Goal: Task Accomplishment & Management: Use online tool/utility

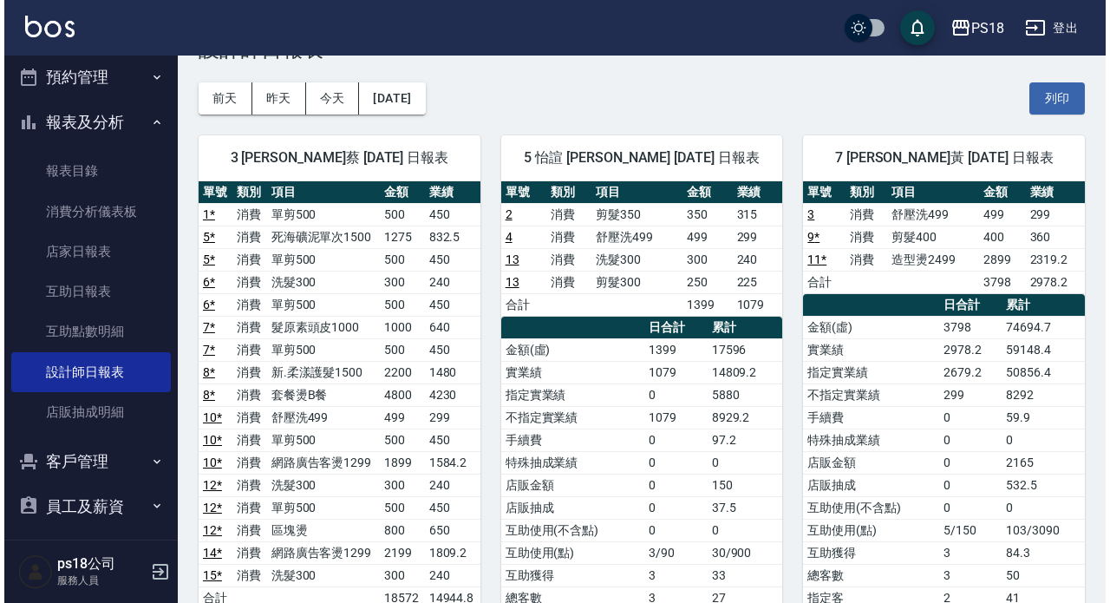
scroll to position [55, 0]
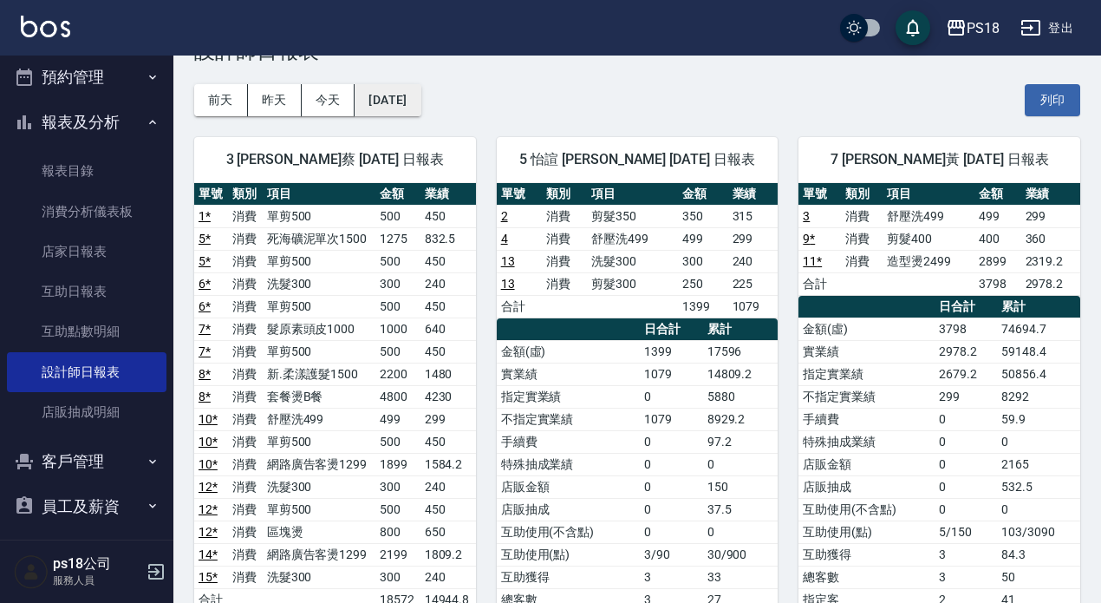
click at [413, 108] on button "[DATE]" at bounding box center [388, 100] width 66 height 32
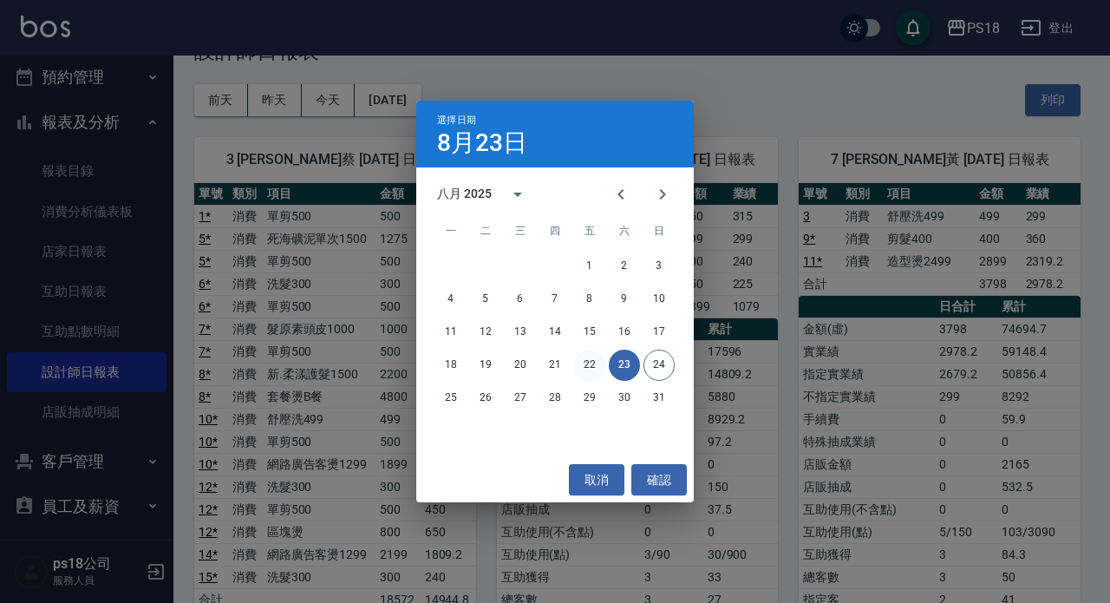
click at [586, 366] on button "22" at bounding box center [589, 364] width 31 height 31
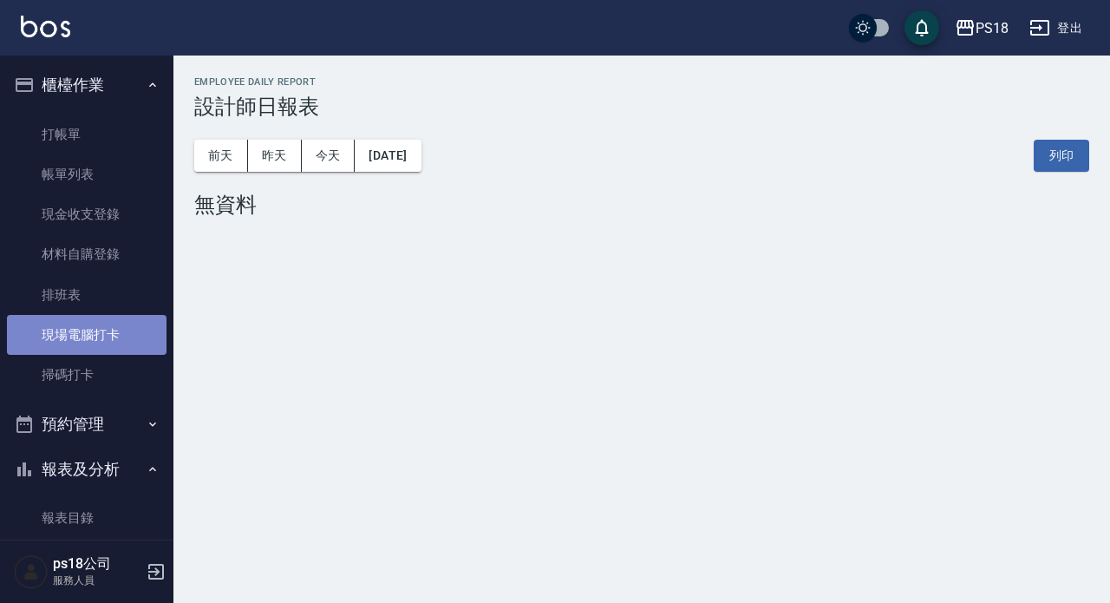
click at [100, 340] on link "現場電腦打卡" at bounding box center [87, 335] width 160 height 40
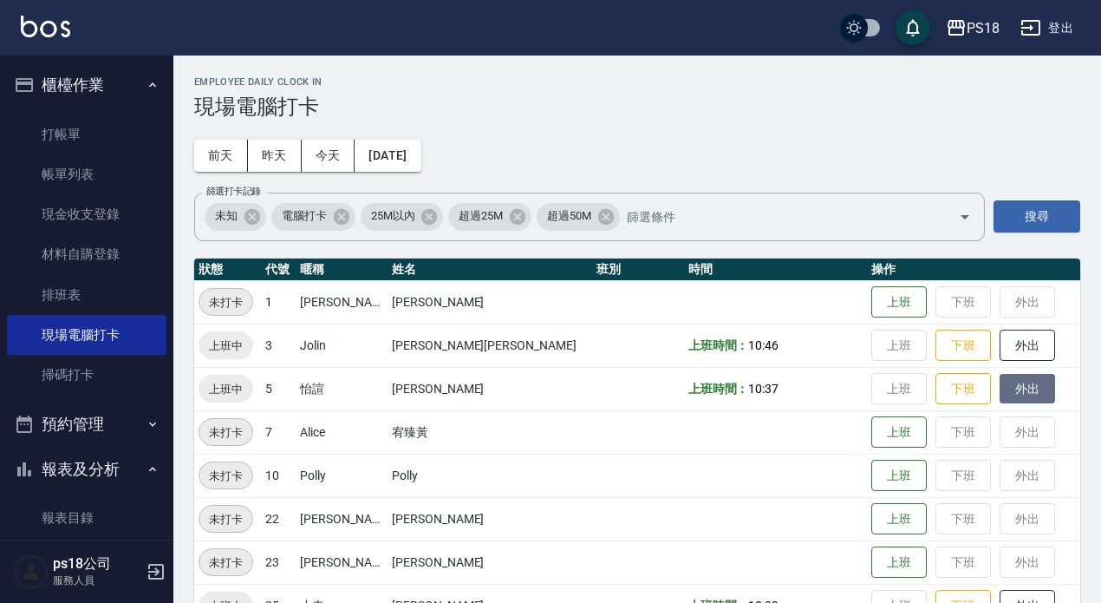
click at [1000, 395] on button "外出" at bounding box center [1027, 389] width 55 height 30
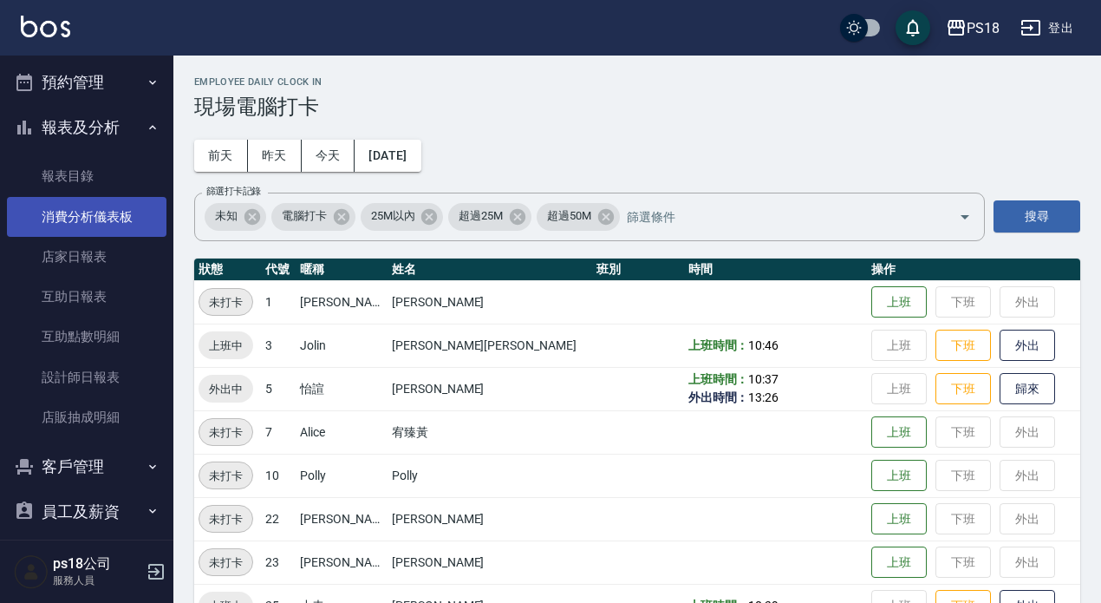
scroll to position [347, 0]
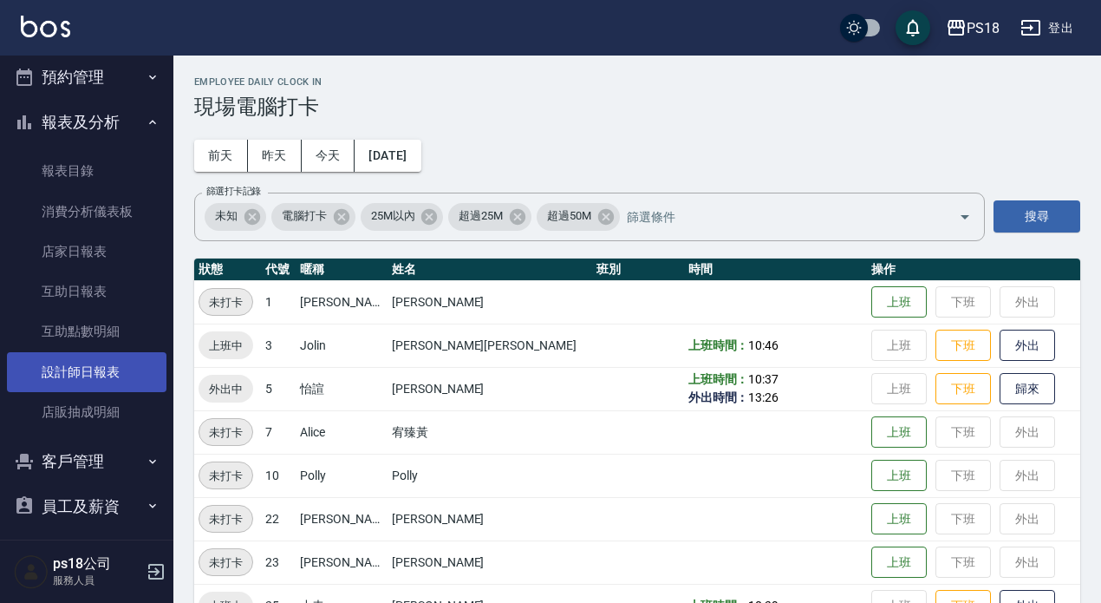
click at [88, 374] on link "設計師日報表" at bounding box center [87, 372] width 160 height 40
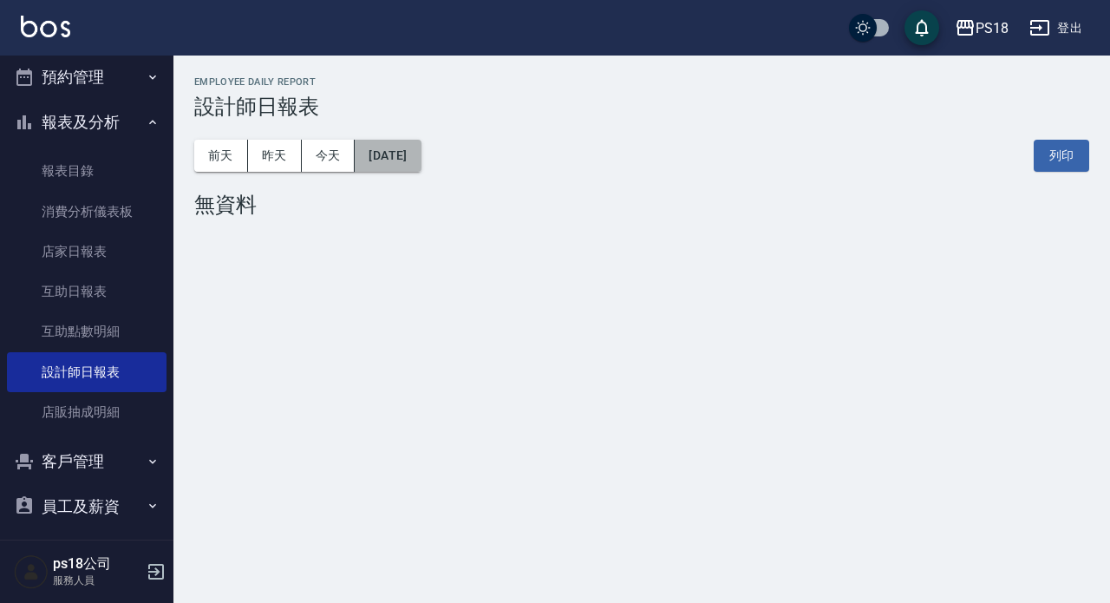
click at [420, 165] on button "[DATE]" at bounding box center [388, 156] width 66 height 32
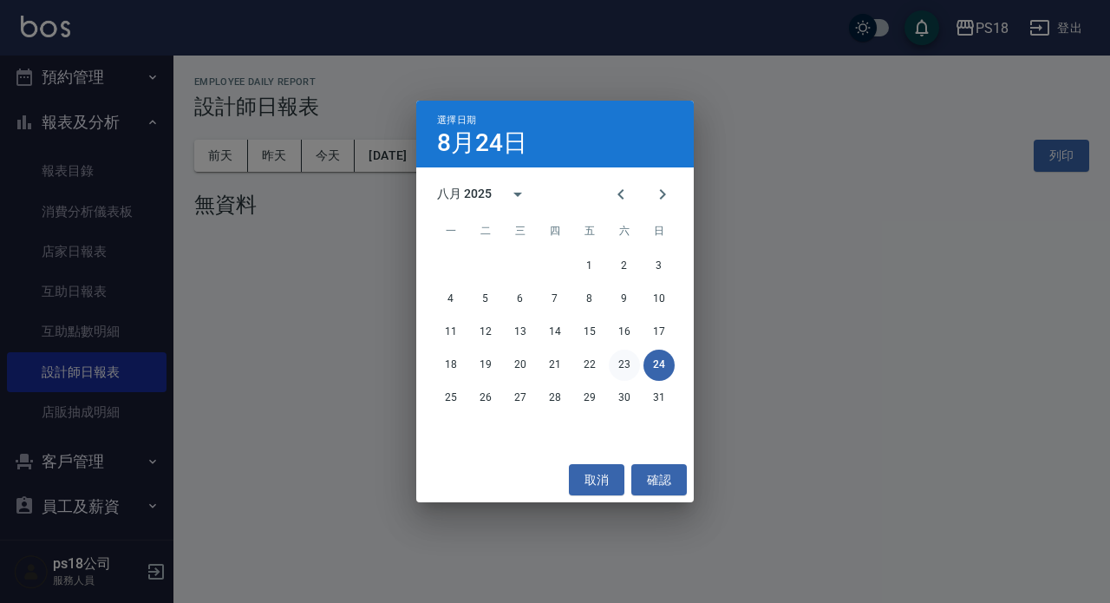
click at [621, 360] on button "23" at bounding box center [624, 364] width 31 height 31
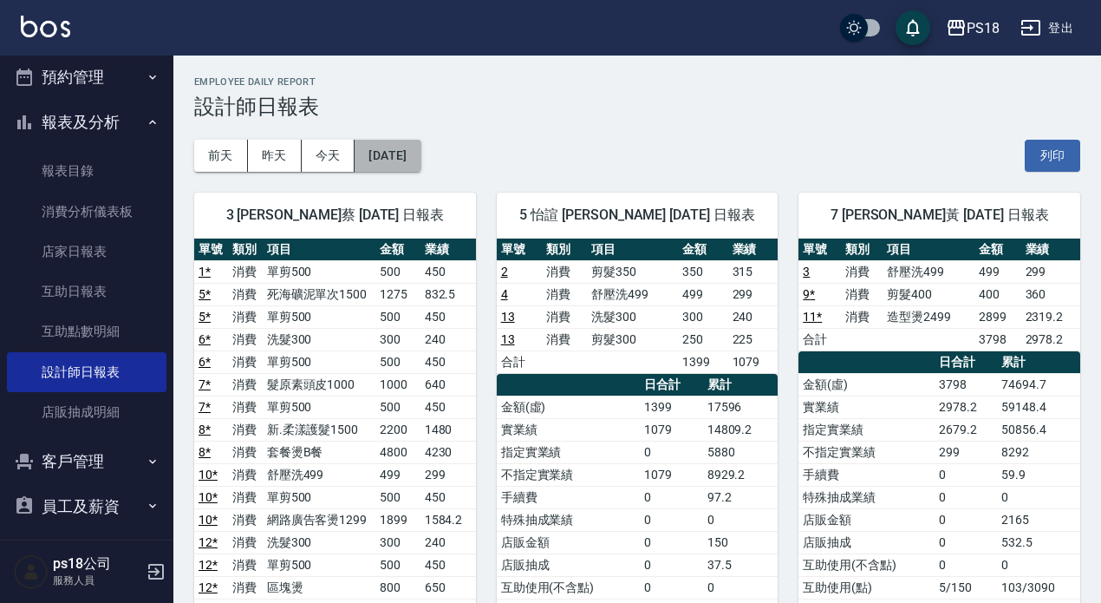
click at [383, 151] on button "[DATE]" at bounding box center [388, 156] width 66 height 32
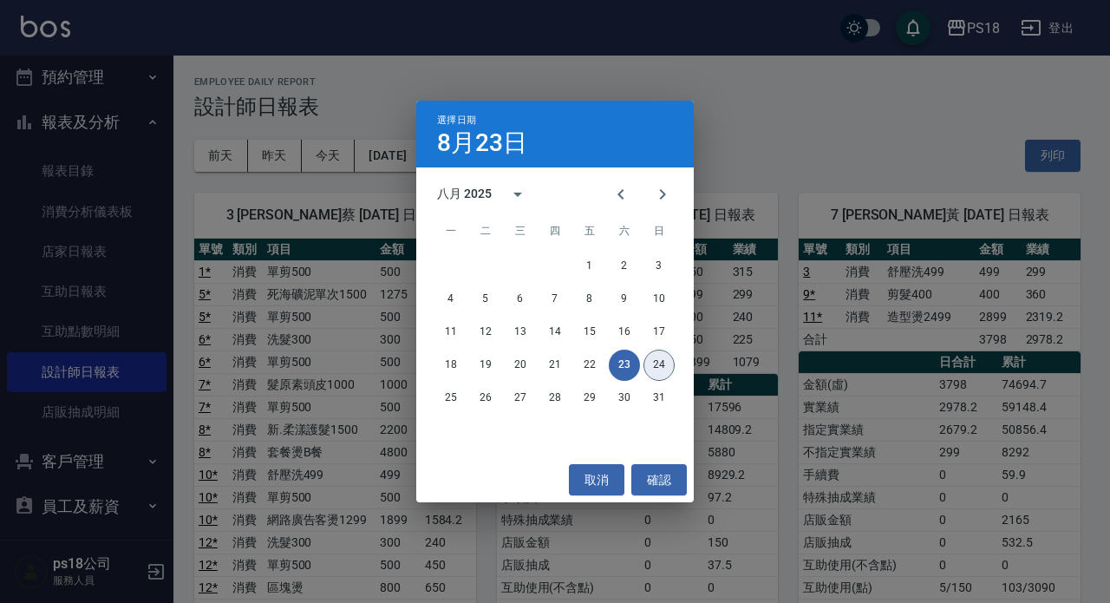
click at [657, 357] on button "24" at bounding box center [658, 364] width 31 height 31
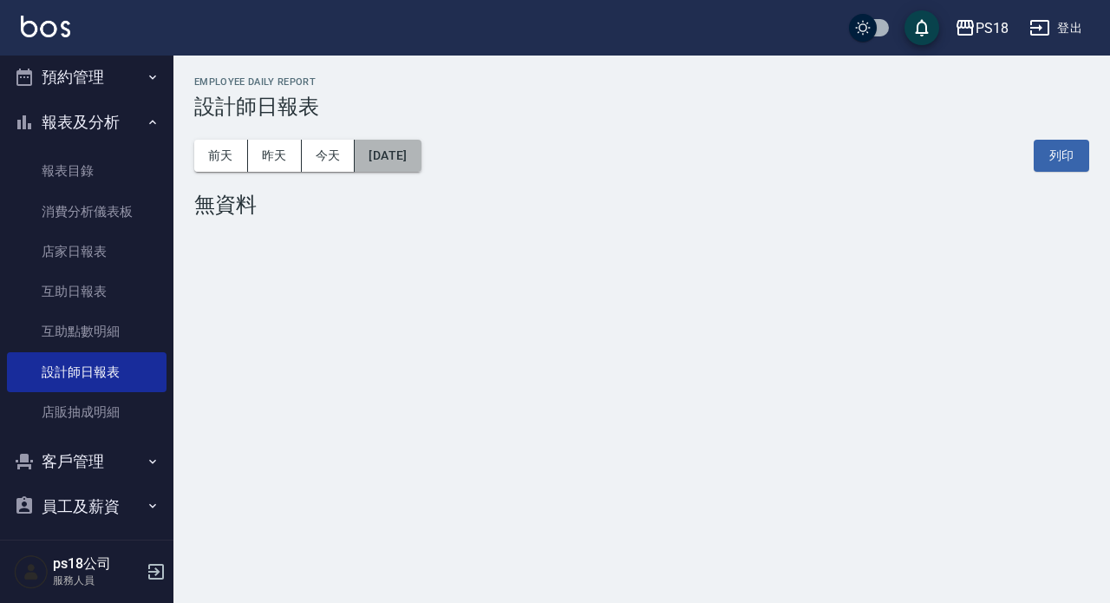
click at [420, 153] on button "[DATE]" at bounding box center [388, 156] width 66 height 32
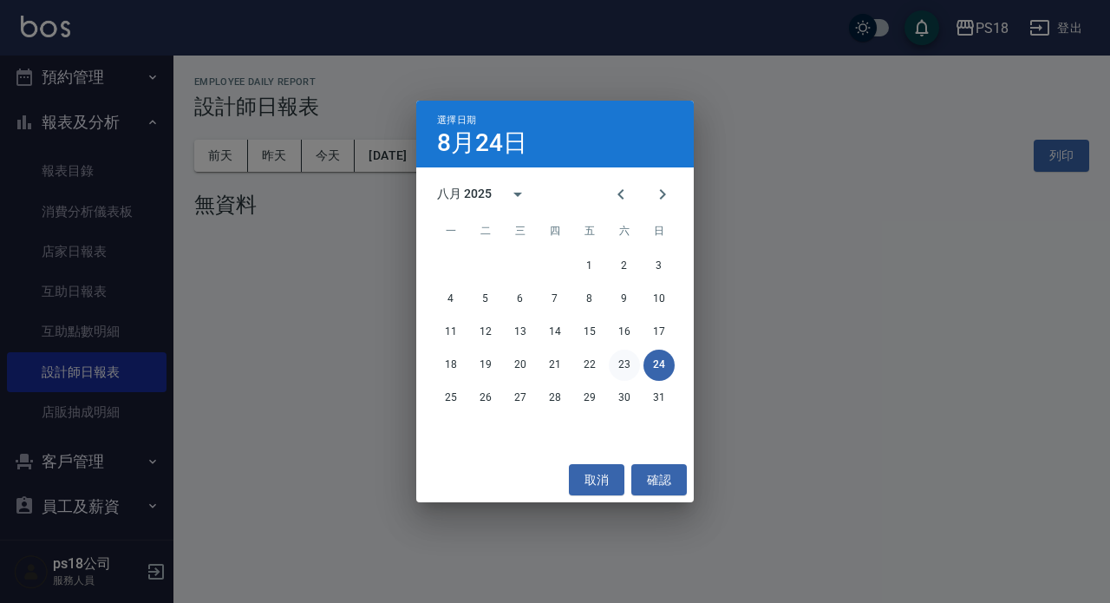
click at [626, 363] on button "23" at bounding box center [624, 364] width 31 height 31
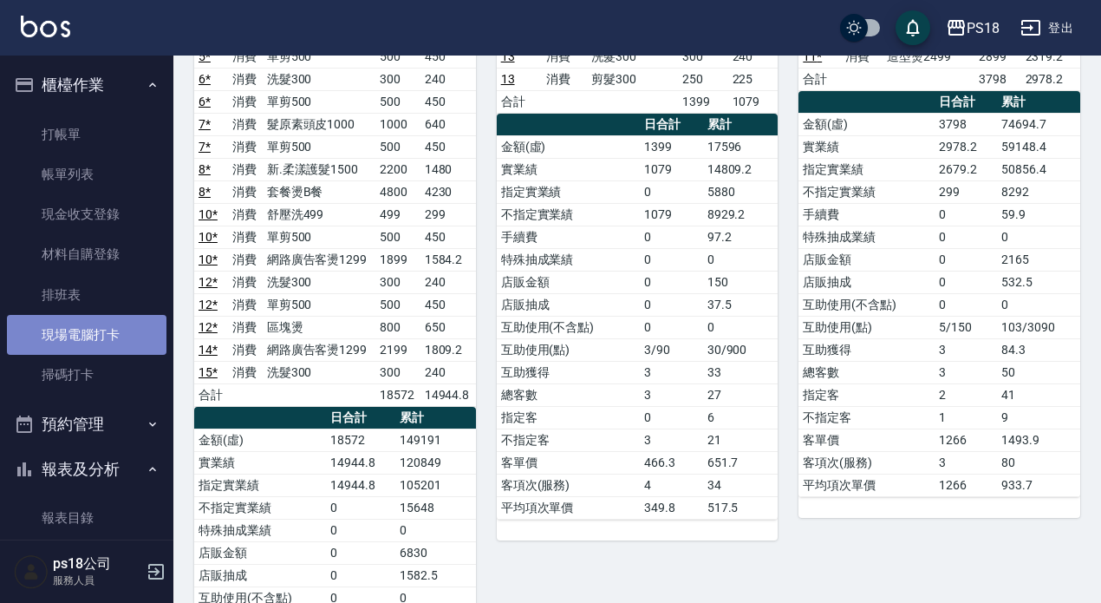
click at [108, 341] on link "現場電腦打卡" at bounding box center [87, 335] width 160 height 40
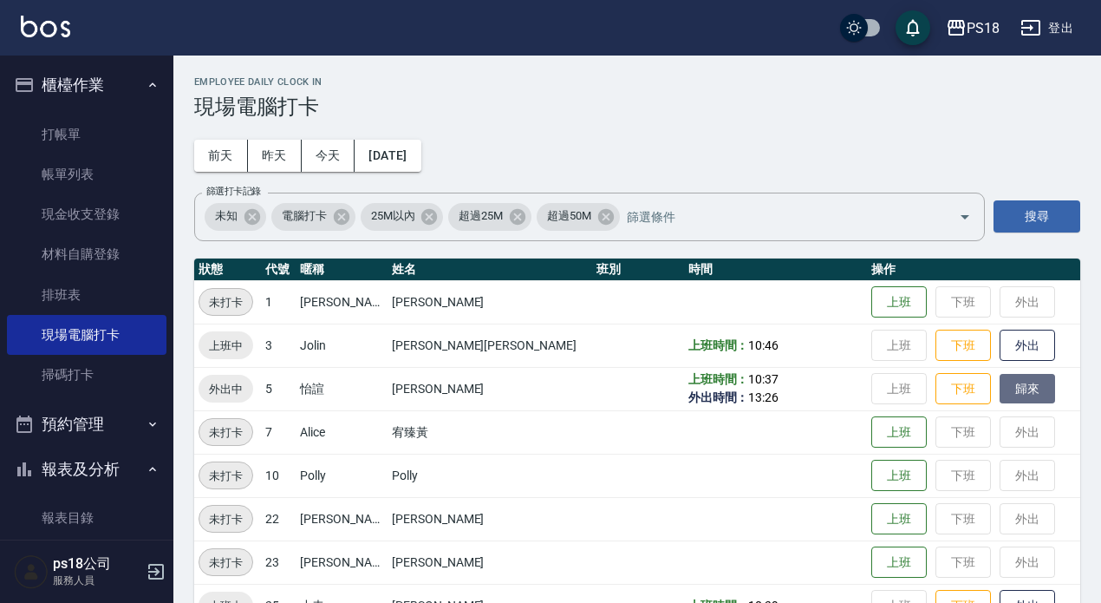
click at [1000, 397] on button "歸來" at bounding box center [1027, 389] width 55 height 30
